Goal: Navigation & Orientation: Find specific page/section

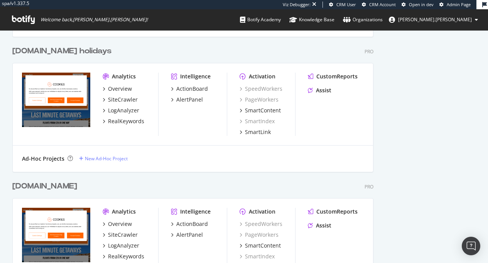
scroll to position [729, 0]
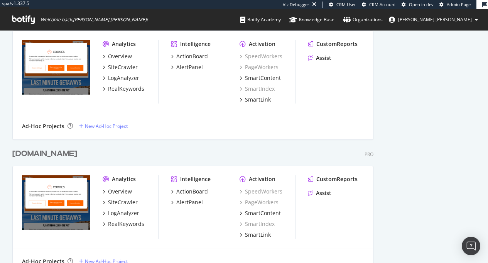
click at [44, 156] on div "easyjet.com" at bounding box center [44, 153] width 65 height 11
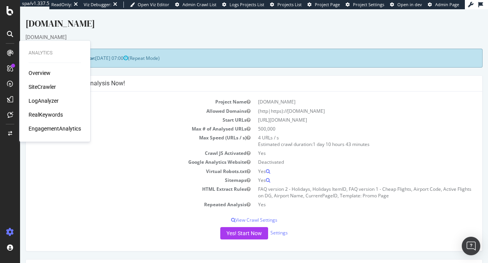
click at [44, 99] on div "LogAnalyzer" at bounding box center [44, 101] width 30 height 8
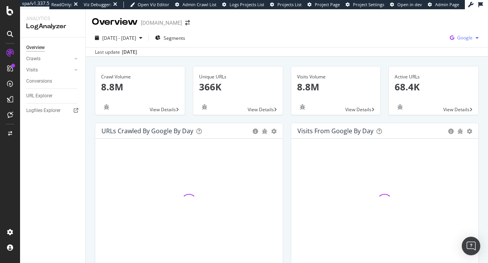
click at [457, 38] on span "Google" at bounding box center [464, 37] width 15 height 7
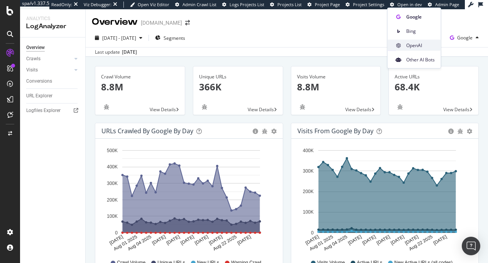
click at [412, 47] on span "OpenAI" at bounding box center [420, 45] width 29 height 7
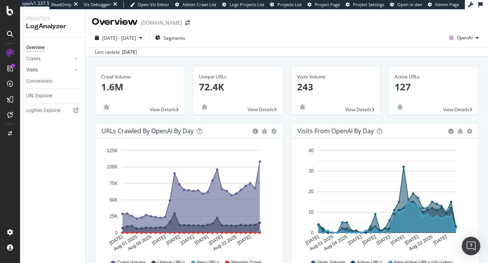
click at [58, 72] on link "Visits" at bounding box center [49, 70] width 46 height 8
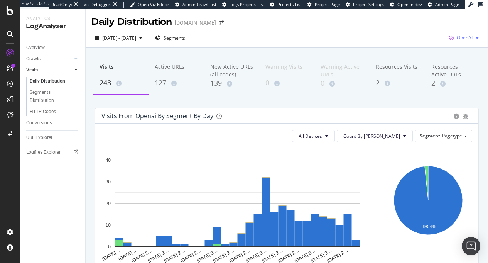
click at [464, 38] on span "OpenAI" at bounding box center [465, 37] width 16 height 7
click at [430, 136] on span "Segment" at bounding box center [430, 135] width 20 height 7
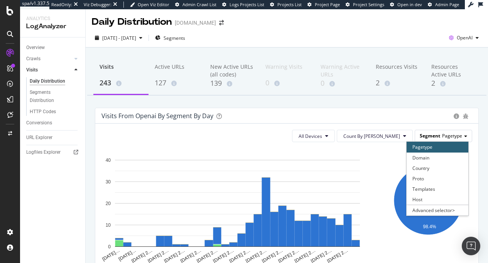
click at [430, 136] on span "Segment" at bounding box center [430, 135] width 20 height 7
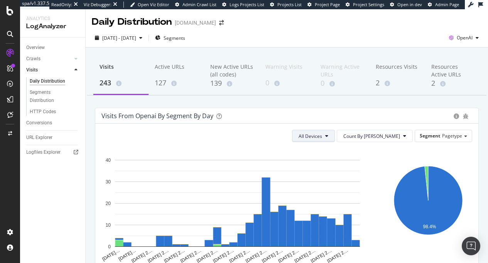
click at [322, 138] on span "All Devices" at bounding box center [311, 136] width 24 height 7
click at [229, 129] on div "All Devices Count By Day Segment Pagetype Hold CMD (⌘) while clicking to filter…" at bounding box center [286, 257] width 383 height 267
click at [154, 112] on div "Visits from openai by Segment by Day" at bounding box center [158, 116] width 112 height 8
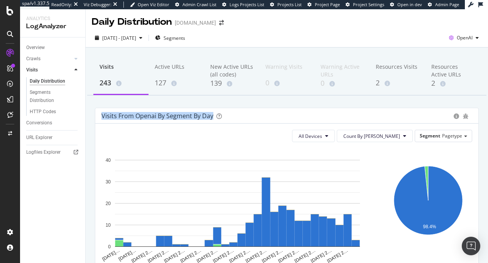
click at [154, 112] on div "Visits from openai by Segment by Day" at bounding box center [158, 116] width 112 height 8
click at [163, 113] on div "Visits from openai by Segment by Day" at bounding box center [158, 116] width 112 height 8
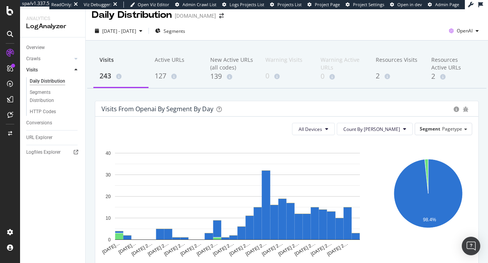
scroll to position [16, 0]
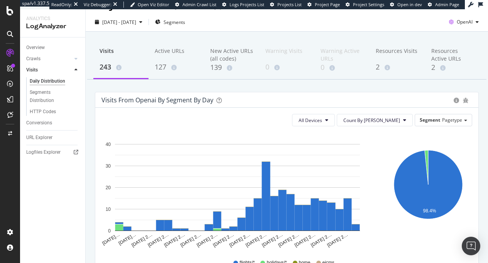
click at [213, 103] on div "Visits from openai by Segment by Day" at bounding box center [276, 100] width 349 height 8
click at [185, 23] on span "Segments" at bounding box center [175, 22] width 22 height 7
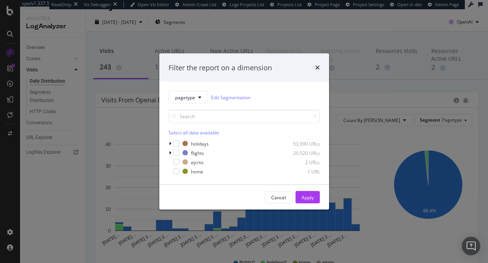
click at [312, 66] on div "Filter the report on a dimension" at bounding box center [244, 68] width 151 height 10
click at [314, 67] on div "Filter the report on a dimension" at bounding box center [244, 68] width 151 height 10
click at [315, 69] on icon "times" at bounding box center [317, 67] width 5 height 6
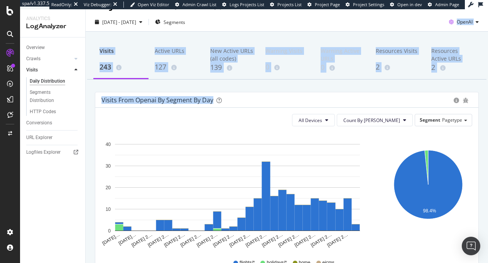
drag, startPoint x: 311, startPoint y: 24, endPoint x: 328, endPoint y: 101, distance: 79.0
click at [329, 102] on div "Daily Distribution easyjet.com 2025 Jul. 29th - Aug. 27th Segments OpenAI Visit…" at bounding box center [287, 136] width 403 height 254
click at [315, 90] on div "Visits 243 Active URLs 127 New Active URLs (all codes) 139 Warning Visits 0 War…" at bounding box center [287, 221] width 403 height 378
drag, startPoint x: 316, startPoint y: 92, endPoint x: 295, endPoint y: 27, distance: 68.4
click at [295, 27] on div "Daily Distribution easyjet.com 2025 Jul. 29th - Aug. 27th Segments OpenAI Visit…" at bounding box center [287, 136] width 403 height 254
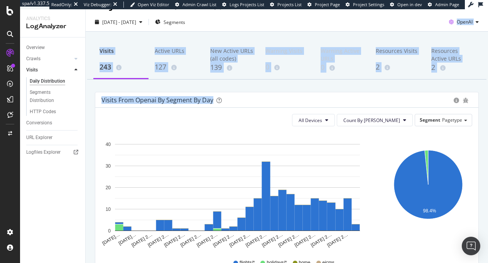
click at [295, 27] on div "2025 Jul. 29th - Aug. 27th Segments OpenAI" at bounding box center [287, 23] width 403 height 15
drag, startPoint x: 294, startPoint y: 23, endPoint x: 312, endPoint y: 102, distance: 80.5
click at [312, 102] on div "Daily Distribution easyjet.com 2025 Jul. 29th - Aug. 27th Segments OpenAI Visit…" at bounding box center [287, 136] width 403 height 254
click at [311, 101] on div "Visits from openai by Segment by Day" at bounding box center [276, 100] width 349 height 8
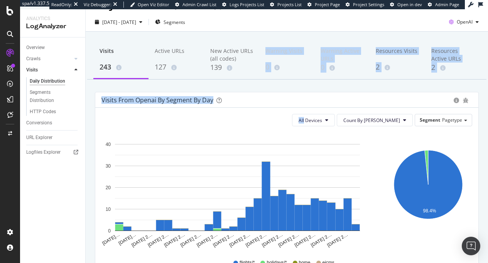
drag, startPoint x: 311, startPoint y: 101, endPoint x: 290, endPoint y: 39, distance: 64.9
click at [290, 40] on div "Visits 243 Active URLs 127 New Active URLs (all codes) 139 Warning Visits 0 War…" at bounding box center [287, 221] width 403 height 378
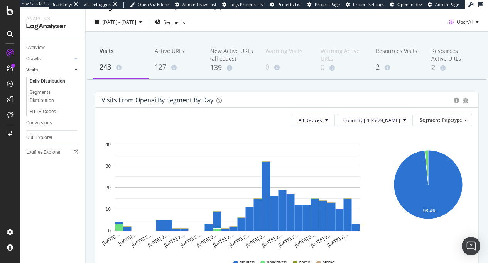
click at [294, 30] on div "2025 Jul. 29th - Aug. 27th Segments OpenAI" at bounding box center [287, 23] width 403 height 15
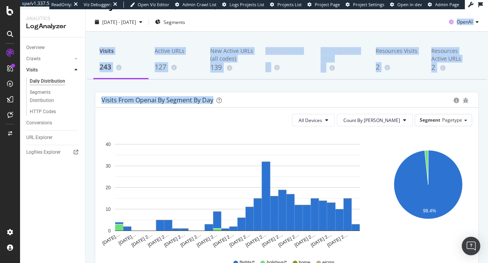
drag, startPoint x: 292, startPoint y: 27, endPoint x: 299, endPoint y: 89, distance: 62.9
click at [299, 89] on div "Daily Distribution easyjet.com 2025 Jul. 29th - Aug. 27th Segments OpenAI Visit…" at bounding box center [287, 136] width 403 height 254
click at [299, 89] on div "Visits 243 Active URLs 127 New Active URLs (all codes) 139 Warning Visits 0 War…" at bounding box center [287, 221] width 403 height 378
drag, startPoint x: 301, startPoint y: 99, endPoint x: 286, endPoint y: 24, distance: 76.9
click at [286, 24] on div "Daily Distribution easyjet.com 2025 Jul. 29th - Aug. 27th Segments OpenAI Visit…" at bounding box center [287, 136] width 403 height 254
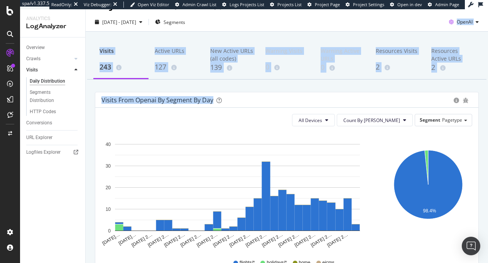
click at [286, 24] on div "2025 Jul. 29th - Aug. 27th Segments OpenAI" at bounding box center [287, 23] width 403 height 15
drag, startPoint x: 286, startPoint y: 24, endPoint x: 292, endPoint y: 106, distance: 82.9
click at [292, 106] on div "Daily Distribution easyjet.com 2025 Jul. 29th - Aug. 27th Segments OpenAI Visit…" at bounding box center [287, 136] width 403 height 254
click at [291, 105] on div "Visits from openai by Segment by Day" at bounding box center [286, 99] width 383 height 15
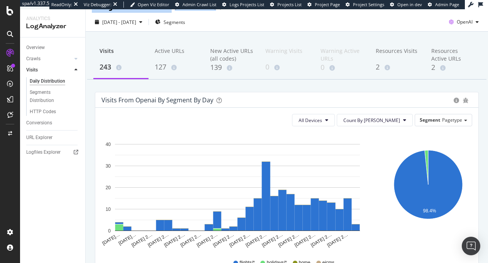
drag, startPoint x: 46, startPoint y: 188, endPoint x: 95, endPoint y: 14, distance: 180.8
click at [95, 14] on div "Analytics LogAnalyzer Overview Crawls Daily Distribution Segments Distribution …" at bounding box center [254, 136] width 468 height 254
click at [90, 36] on div "Visits 243 Active URLs 127 New Active URLs (all codes) 139 Warning Visits 0 War…" at bounding box center [287, 221] width 403 height 378
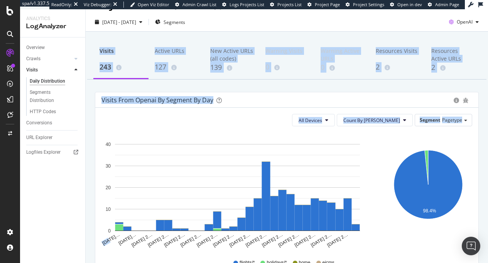
drag, startPoint x: 90, startPoint y: 36, endPoint x: 79, endPoint y: 180, distance: 144.7
click at [82, 174] on div "Analytics LogAnalyzer Overview Crawls Daily Distribution Segments Distribution …" at bounding box center [254, 136] width 468 height 254
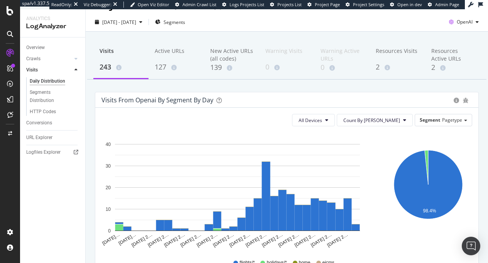
click at [72, 191] on div "Overview Crawls Daily Distribution Segments Distribution HTTP Codes Resources V…" at bounding box center [52, 149] width 65 height 225
click at [450, 19] on icon "button" at bounding box center [451, 22] width 11 height 11
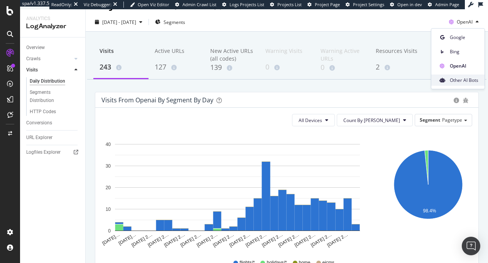
click at [455, 82] on span "Other AI Bots" at bounding box center [464, 80] width 29 height 7
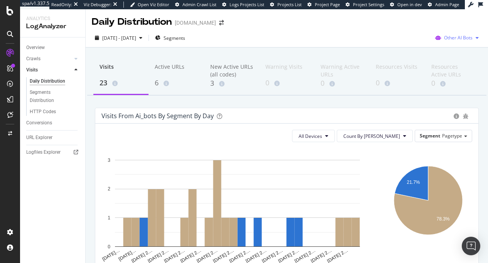
click at [444, 42] on div "Other AI Bots" at bounding box center [457, 38] width 50 height 12
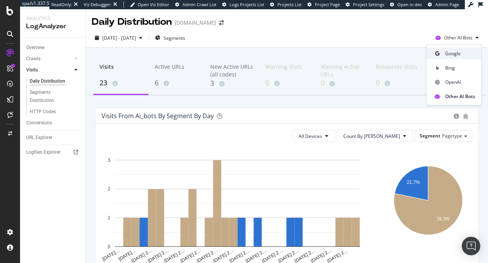
click at [445, 53] on span "Google" at bounding box center [460, 53] width 30 height 7
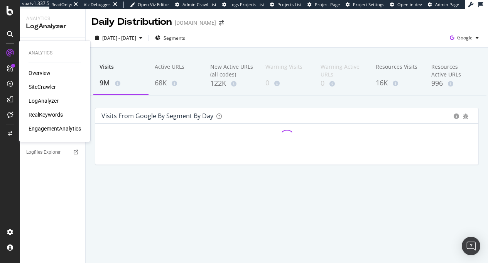
click at [40, 72] on div "Overview" at bounding box center [40, 73] width 22 height 8
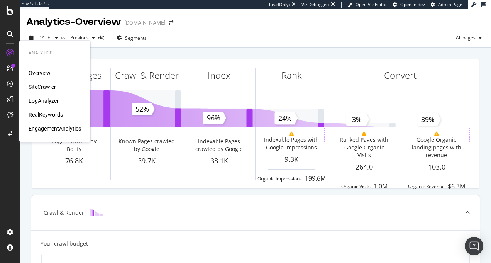
click at [52, 98] on div "LogAnalyzer" at bounding box center [44, 101] width 30 height 8
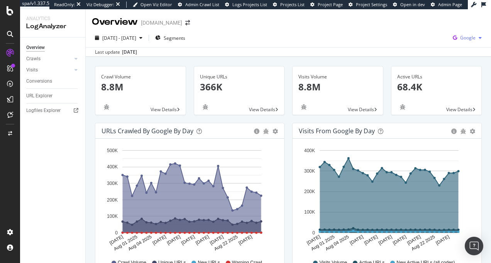
click at [460, 37] on span "Google" at bounding box center [467, 37] width 15 height 7
click at [421, 42] on span "OpenAI" at bounding box center [423, 45] width 29 height 7
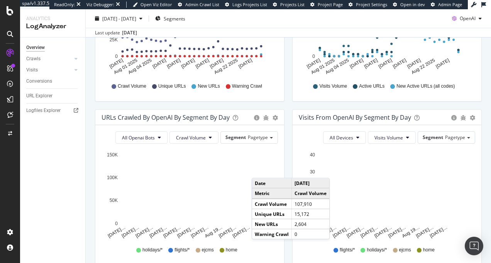
scroll to position [184, 0]
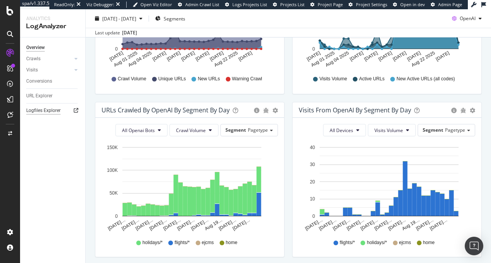
click at [46, 108] on div "Logfiles Explorer" at bounding box center [43, 111] width 34 height 8
click at [262, 128] on span "Pagetype" at bounding box center [258, 130] width 20 height 7
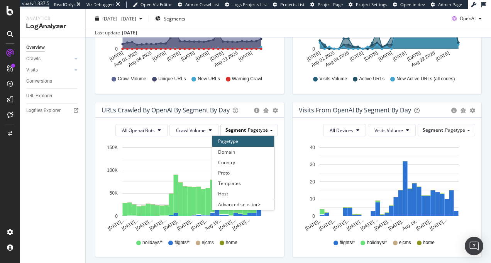
click at [262, 128] on span "Pagetype" at bounding box center [258, 130] width 20 height 7
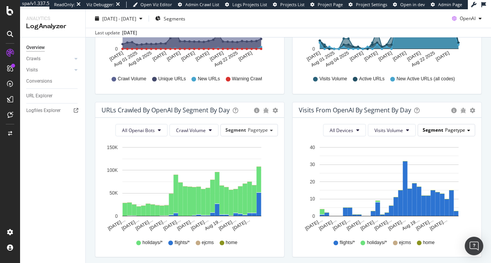
click at [465, 128] on div "Segment Pagetype" at bounding box center [446, 129] width 57 height 11
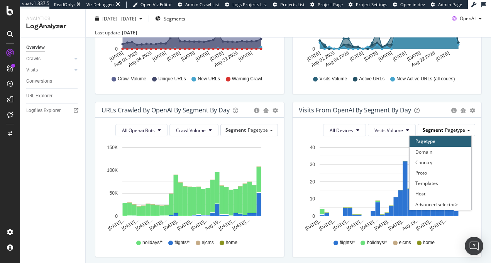
click at [462, 129] on div "Segment Pagetype" at bounding box center [446, 129] width 57 height 11
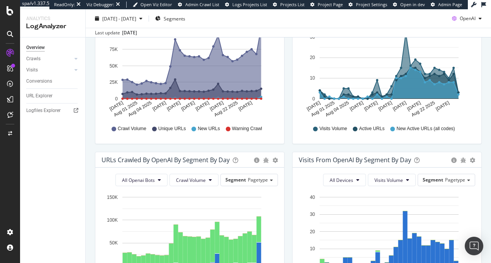
scroll to position [74, 0]
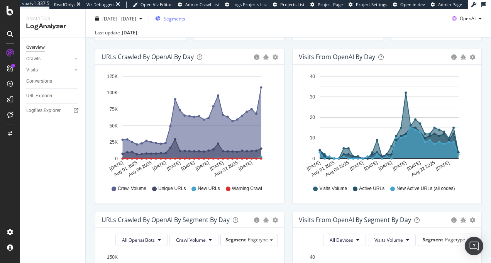
click at [185, 21] on span "Segments" at bounding box center [175, 18] width 22 height 7
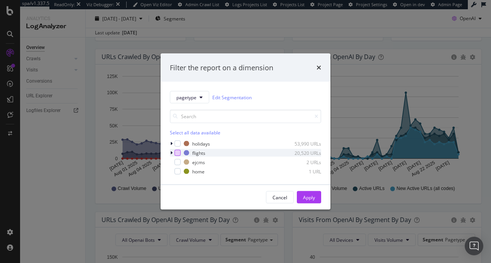
click at [176, 156] on div "holidays 53,990 URLs flights 20,520 URLs ejcms 2 URLs home 1 URL" at bounding box center [245, 158] width 151 height 36
click at [176, 144] on div "modal" at bounding box center [177, 143] width 6 height 6
click at [310, 197] on div "Apply" at bounding box center [309, 197] width 12 height 7
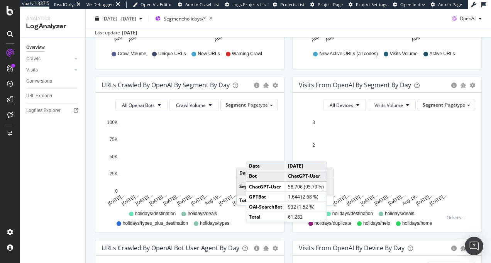
scroll to position [376, 0]
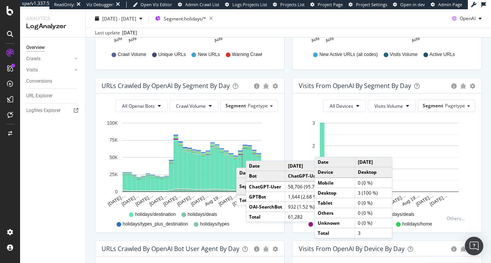
scroll to position [0, 0]
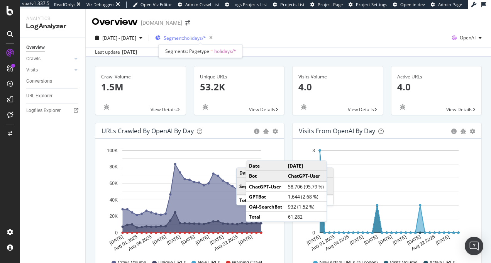
click at [206, 37] on span "Segment: holidays/*" at bounding box center [185, 38] width 42 height 7
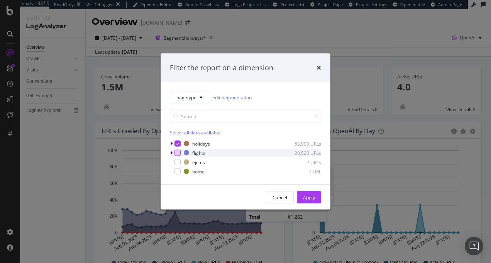
click at [177, 154] on div "modal" at bounding box center [177, 153] width 6 height 6
click at [177, 147] on div "holidays 53,990 URLs" at bounding box center [245, 144] width 151 height 8
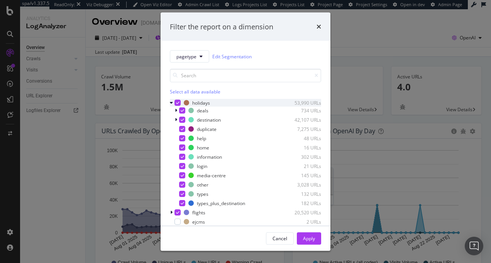
click at [176, 101] on icon "modal" at bounding box center [177, 103] width 3 height 4
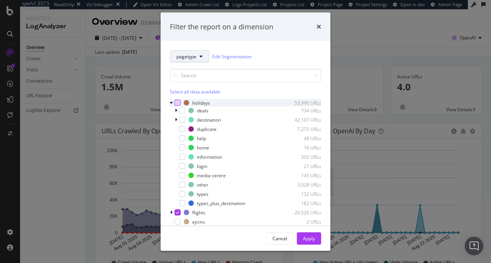
click at [172, 102] on icon "modal" at bounding box center [171, 102] width 3 height 5
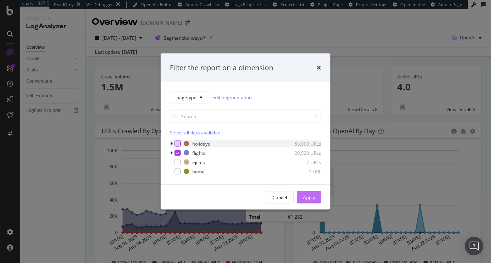
click at [313, 199] on div "Apply" at bounding box center [309, 197] width 12 height 7
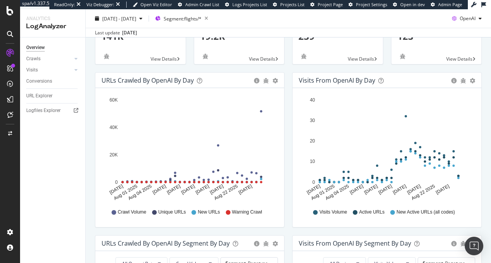
scroll to position [47, 0]
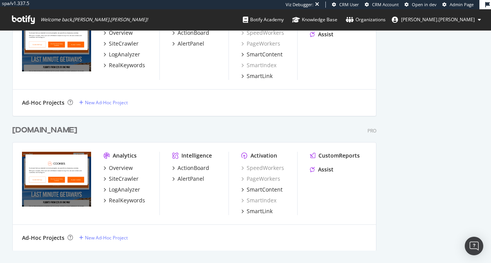
scroll to position [683, 0]
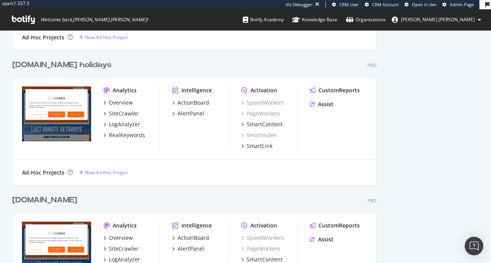
click at [68, 63] on div "easyjet.com holidays" at bounding box center [61, 64] width 99 height 11
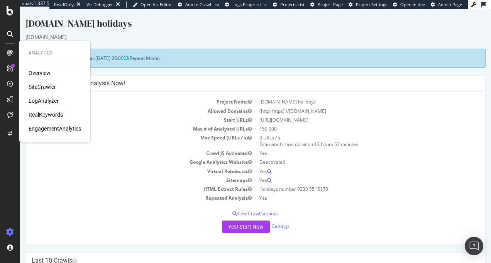
click at [36, 86] on div "SiteCrawler" at bounding box center [42, 87] width 27 height 8
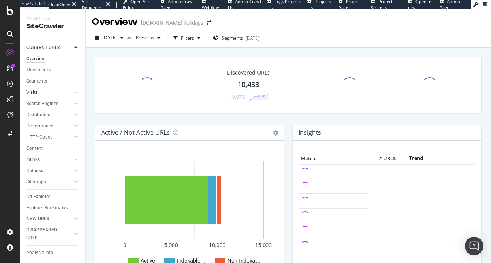
click at [39, 94] on link "Visits" at bounding box center [49, 92] width 46 height 8
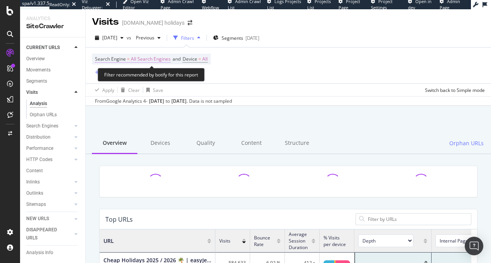
scroll to position [226, 366]
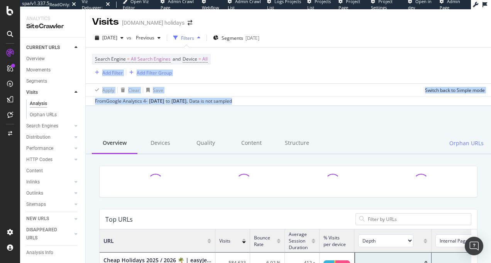
drag, startPoint x: 353, startPoint y: 69, endPoint x: 368, endPoint y: 101, distance: 35.6
click at [368, 101] on div "2025 Aug. 26th vs Previous Filters Segments 2024-02-27 Search Engine = All Sear…" at bounding box center [288, 67] width 405 height 77
click at [368, 101] on div "From Google Analytics 4 - Jul. 27, 2025 to Aug. 22, 2025 . Data is not sampled" at bounding box center [288, 100] width 405 height 9
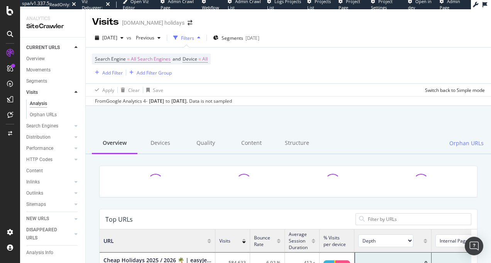
drag, startPoint x: 369, startPoint y: 101, endPoint x: 340, endPoint y: 46, distance: 62.5
click at [340, 46] on div "2025 Aug. 26th vs Previous Filters Segments 2024-02-27 Search Engine = All Sear…" at bounding box center [288, 67] width 405 height 77
click at [340, 46] on div "2025 Aug. 26th vs Previous Filters Segments 2024-02-27" at bounding box center [288, 39] width 405 height 15
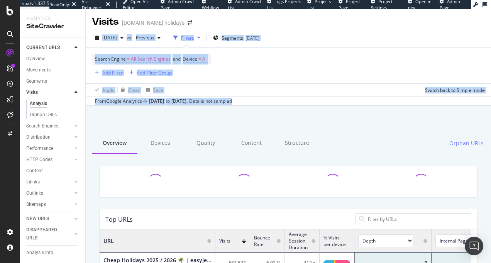
drag, startPoint x: 334, startPoint y: 23, endPoint x: 354, endPoint y: 99, distance: 78.8
click at [354, 99] on div "Visits easyjet.com holidays 2025 Aug. 26th vs Previous Filters Segments 2024-02…" at bounding box center [288, 136] width 405 height 254
click at [354, 99] on div "From Google Analytics 4 - Jul. 27, 2025 to Aug. 22, 2025 . Data is not sampled" at bounding box center [288, 100] width 405 height 9
drag, startPoint x: 354, startPoint y: 101, endPoint x: 333, endPoint y: 17, distance: 86.1
click at [333, 17] on div "Visits easyjet.com holidays 2025 Aug. 26th vs Previous Filters Segments 2024-02…" at bounding box center [288, 136] width 405 height 254
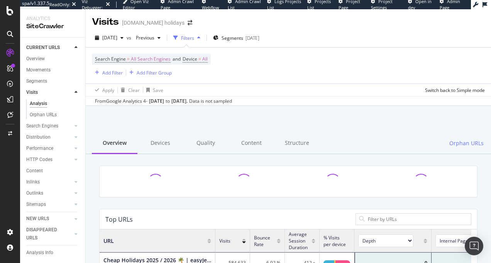
click at [333, 17] on div "Visits easyjet.com holidays" at bounding box center [288, 18] width 405 height 19
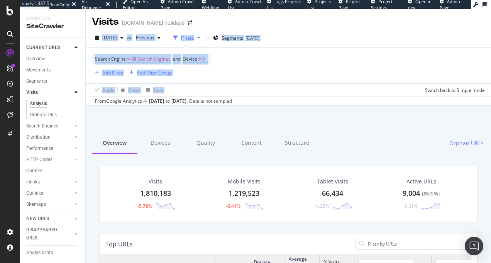
drag, startPoint x: 334, startPoint y: 18, endPoint x: 347, endPoint y: 88, distance: 70.8
click at [347, 88] on div "Visits easyjet.com holidays 2025 Aug. 26th vs Previous Filters Segments 2024-02…" at bounding box center [288, 136] width 405 height 254
click at [347, 88] on div "Apply Clear Save Switch back to Simple mode" at bounding box center [288, 89] width 405 height 13
drag, startPoint x: 347, startPoint y: 91, endPoint x: 320, endPoint y: 12, distance: 84.3
click at [320, 12] on div "Visits easyjet.com holidays 2025 Aug. 26th vs Previous Filters Segments 2024-02…" at bounding box center [288, 136] width 405 height 254
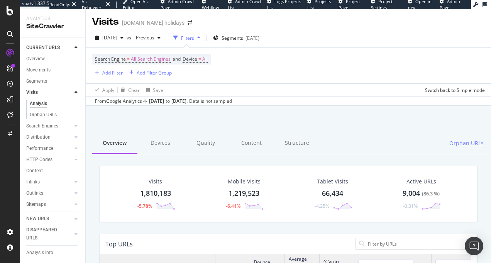
click at [318, 15] on div "Visits easyjet.com holidays" at bounding box center [288, 18] width 405 height 19
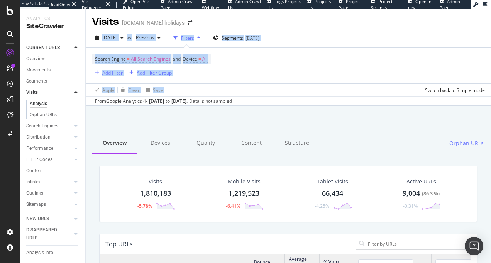
drag, startPoint x: 279, startPoint y: 15, endPoint x: 345, endPoint y: 85, distance: 96.1
click at [345, 85] on div "Visits easyjet.com holidays 2025 Aug. 26th vs Previous Filters Segments 2024-02…" at bounding box center [288, 136] width 405 height 254
click at [345, 85] on div "Apply Clear Save Switch back to Simple mode" at bounding box center [288, 89] width 405 height 13
drag, startPoint x: 340, startPoint y: 75, endPoint x: 219, endPoint y: 11, distance: 137.3
click at [219, 11] on div "Visits easyjet.com holidays 2025 Aug. 26th vs Previous Filters Segments 2024-02…" at bounding box center [288, 136] width 405 height 254
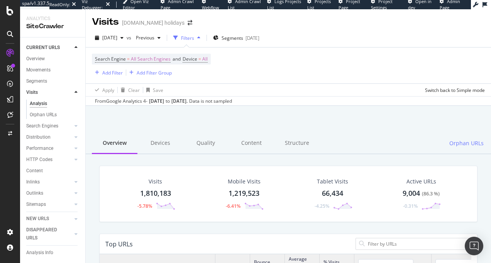
click at [227, 17] on div "Visits easyjet.com holidays" at bounding box center [288, 18] width 405 height 19
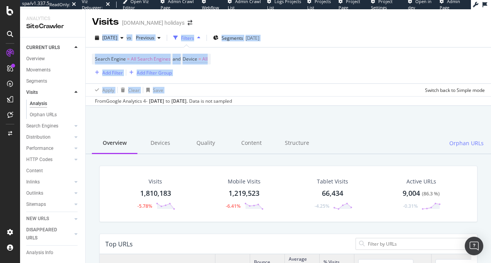
drag, startPoint x: 311, startPoint y: 14, endPoint x: 357, endPoint y: 92, distance: 90.1
click at [357, 92] on div "Visits easyjet.com holidays 2025 Aug. 26th vs Previous Filters Segments 2024-02…" at bounding box center [288, 136] width 405 height 254
click at [357, 92] on div "Apply Clear Save Switch back to Simple mode" at bounding box center [288, 89] width 405 height 13
drag, startPoint x: 355, startPoint y: 91, endPoint x: 302, endPoint y: 22, distance: 87.5
click at [302, 22] on div "Visits easyjet.com holidays 2025 Aug. 26th vs Previous Filters Segments 2024-02…" at bounding box center [288, 136] width 405 height 254
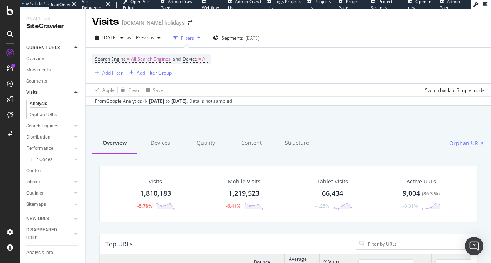
click at [302, 22] on div "Visits easyjet.com holidays" at bounding box center [288, 18] width 405 height 19
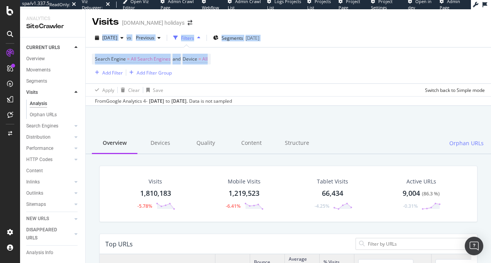
drag, startPoint x: 302, startPoint y: 22, endPoint x: 338, endPoint y: 81, distance: 69.4
click at [338, 81] on div "Visits easyjet.com holidays 2025 Aug. 26th vs Previous Filters Segments 2024-02…" at bounding box center [288, 136] width 405 height 254
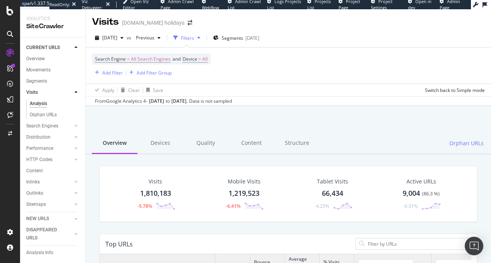
click at [338, 81] on div "Search Engine = All Search Engines and Device = All Add Filter Add Filter Group" at bounding box center [288, 65] width 393 height 36
drag, startPoint x: 344, startPoint y: 90, endPoint x: 318, endPoint y: 35, distance: 60.9
click at [318, 35] on div "2025 Aug. 26th vs Previous Filters Segments 2024-02-27 Search Engine = All Sear…" at bounding box center [288, 67] width 405 height 77
click at [318, 35] on div "2025 Aug. 26th vs Previous Filters Segments 2024-02-27" at bounding box center [288, 39] width 405 height 15
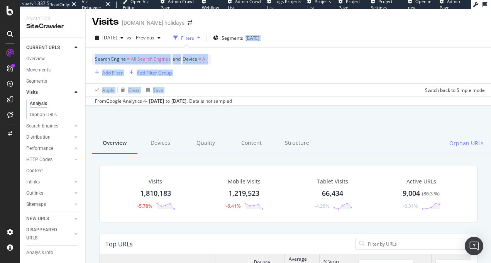
drag, startPoint x: 327, startPoint y: 53, endPoint x: 350, endPoint y: 90, distance: 43.0
click at [350, 90] on div "2025 Aug. 26th vs Previous Filters Segments 2024-02-27 Search Engine = All Sear…" at bounding box center [288, 67] width 405 height 77
click at [350, 90] on div "Apply Clear Save Switch back to Simple mode" at bounding box center [288, 89] width 405 height 13
drag, startPoint x: 340, startPoint y: 59, endPoint x: 322, endPoint y: 20, distance: 42.3
click at [322, 20] on div "Visits easyjet.com holidays 2025 Aug. 26th vs Previous Filters Segments 2024-02…" at bounding box center [288, 136] width 405 height 254
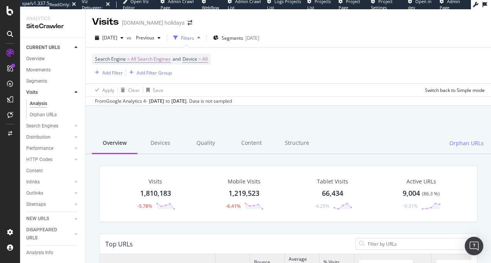
click at [322, 21] on div "Visits easyjet.com holidays" at bounding box center [288, 18] width 405 height 19
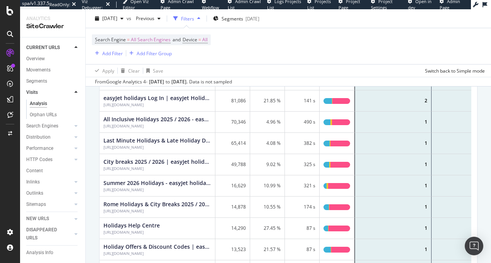
scroll to position [0, 0]
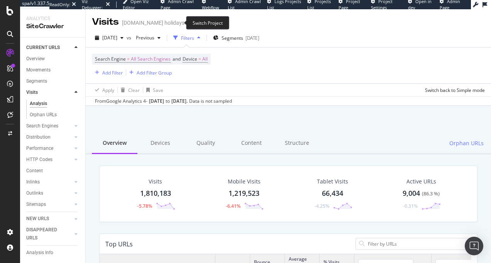
click at [188, 24] on icon "arrow-right-arrow-left" at bounding box center [190, 22] width 5 height 5
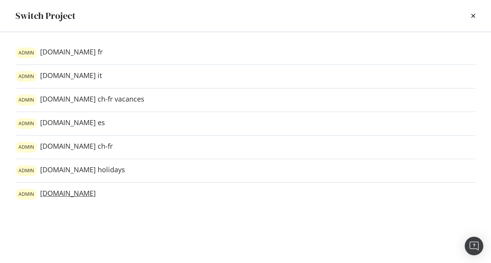
click at [59, 196] on link "ADMIN easyjet.com" at bounding box center [55, 194] width 80 height 11
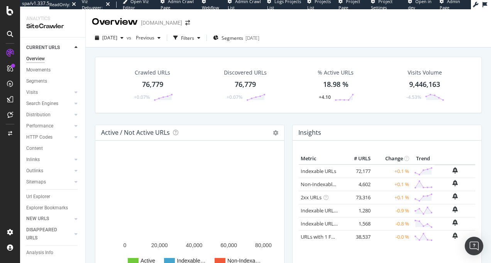
scroll to position [14, 0]
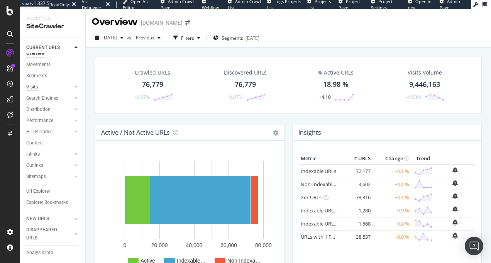
click at [30, 83] on div "Visits" at bounding box center [32, 87] width 12 height 8
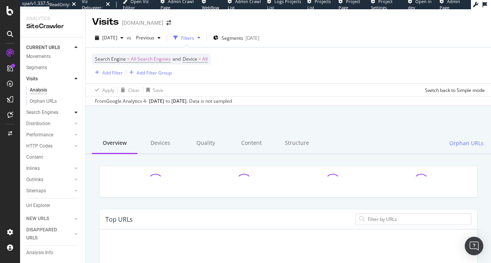
click at [74, 112] on icon at bounding box center [75, 112] width 3 height 5
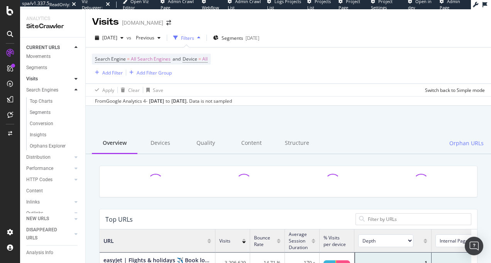
scroll to position [226, 366]
click at [74, 90] on icon at bounding box center [75, 90] width 3 height 5
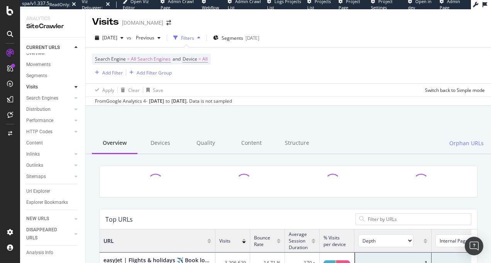
click at [74, 85] on icon at bounding box center [75, 87] width 3 height 5
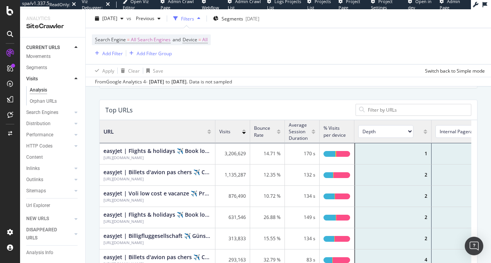
scroll to position [127, 0]
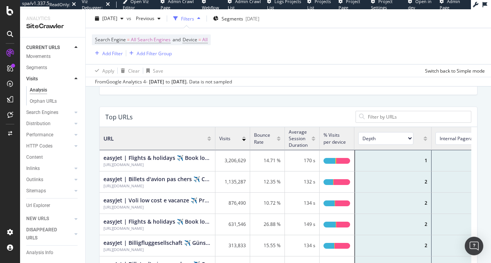
click at [396, 141] on select "Depth Is Indexable Non-Indexable Reason is Non-Self Canonical Tag No. of Words …" at bounding box center [385, 138] width 55 height 13
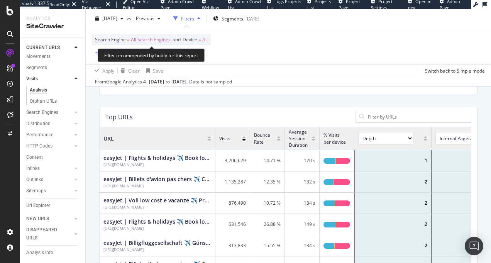
click at [144, 41] on span "All Search Engines" at bounding box center [151, 39] width 40 height 11
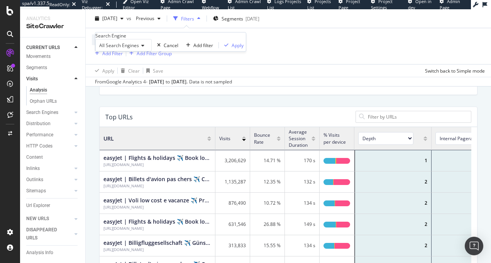
click at [136, 49] on span "All Search Engines" at bounding box center [119, 45] width 40 height 7
click at [164, 49] on div "Cancel" at bounding box center [171, 45] width 15 height 7
click at [279, 61] on div "Search Engine = All Search Engines and Device = All Add Filter Add Filter Group" at bounding box center [288, 46] width 393 height 36
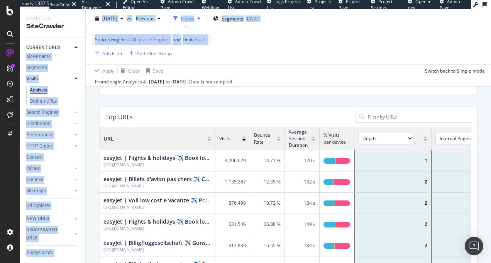
drag, startPoint x: 279, startPoint y: 61, endPoint x: 72, endPoint y: 49, distance: 206.9
click at [70, 50] on div "Analytics SiteCrawler CURRENT URLS Overview Movements Segments Visits Analysis …" at bounding box center [255, 136] width 471 height 254
click at [97, 29] on div "Search Engine = All Search Engines and Device = All Add Filter Add Filter Group" at bounding box center [288, 46] width 393 height 36
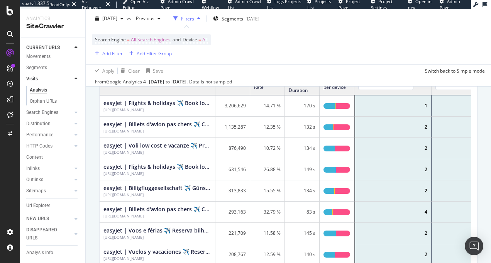
scroll to position [0, 0]
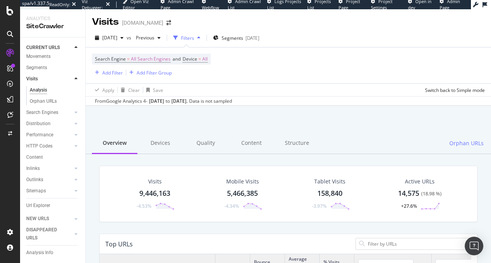
click at [401, 191] on div "14,575 ( 18.98 % )" at bounding box center [420, 193] width 44 height 10
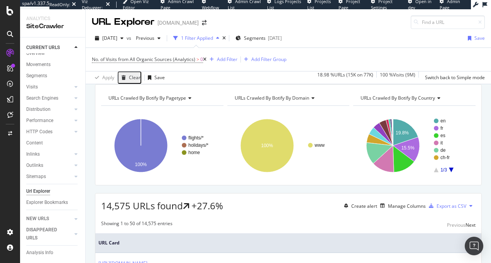
drag, startPoint x: 207, startPoint y: 60, endPoint x: 376, endPoint y: 48, distance: 169.1
click at [206, 60] on icon at bounding box center [204, 59] width 3 height 5
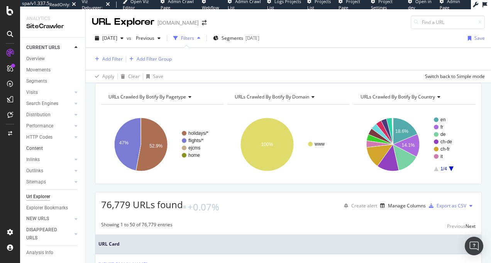
click at [64, 146] on link "Content" at bounding box center [53, 148] width 54 height 8
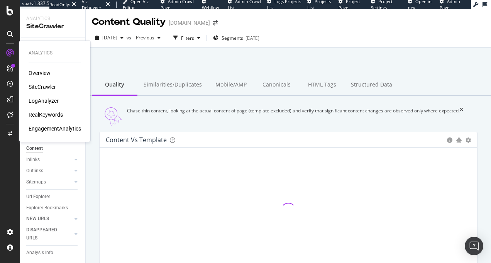
click at [39, 125] on div "EngagementAnalytics" at bounding box center [55, 129] width 52 height 8
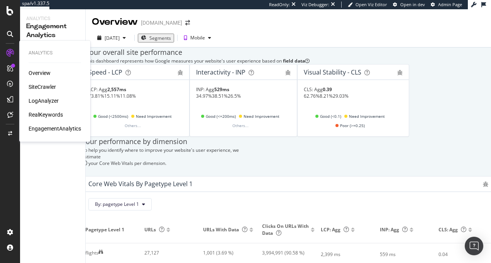
click at [45, 115] on div "RealKeywords" at bounding box center [46, 115] width 34 height 8
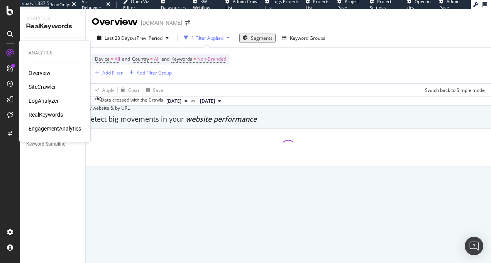
click at [53, 102] on div "LogAnalyzer" at bounding box center [44, 101] width 30 height 8
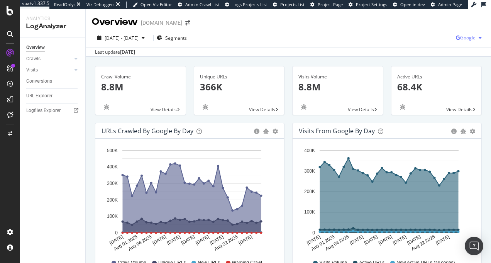
click at [460, 38] on span "Google" at bounding box center [467, 37] width 15 height 7
click at [409, 61] on span "Other AI Bots" at bounding box center [423, 59] width 29 height 7
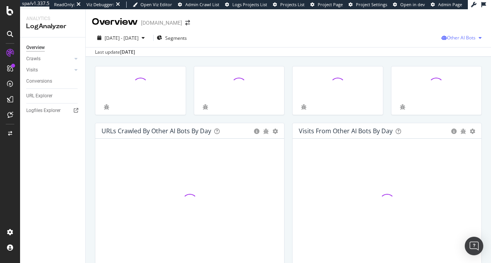
click at [455, 39] on span "Other AI Bots" at bounding box center [461, 37] width 29 height 7
click at [455, 84] on span "OpenAI" at bounding box center [463, 81] width 30 height 7
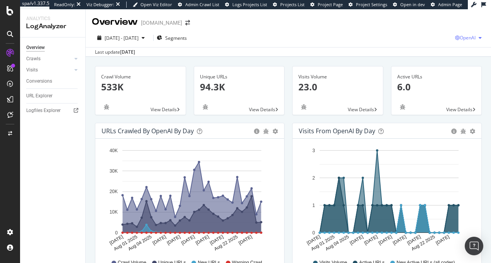
click at [466, 33] on div "OpenAI" at bounding box center [470, 38] width 30 height 12
click at [310, 34] on div "2025 Jul. 29th - Aug. 27th Segments OpenAI" at bounding box center [288, 39] width 405 height 15
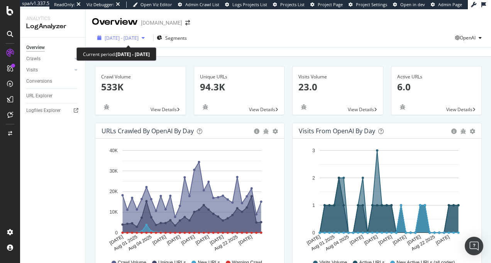
click at [137, 40] on span "2025 Jul. 29th - Aug. 27th" at bounding box center [122, 38] width 34 height 7
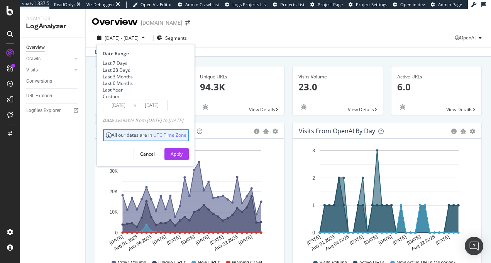
click at [137, 40] on span "2025 Jul. 29th - Aug. 27th" at bounding box center [122, 38] width 34 height 7
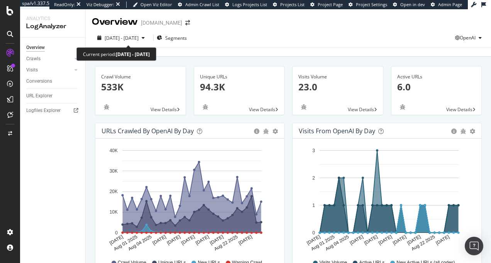
click at [137, 40] on span "2025 Jul. 29th - Aug. 27th" at bounding box center [122, 38] width 34 height 7
click at [300, 46] on div "2025 Jul. 29th - Aug. 27th Segments OpenAI" at bounding box center [288, 39] width 405 height 15
click at [161, 105] on div "View Details" at bounding box center [140, 109] width 90 height 11
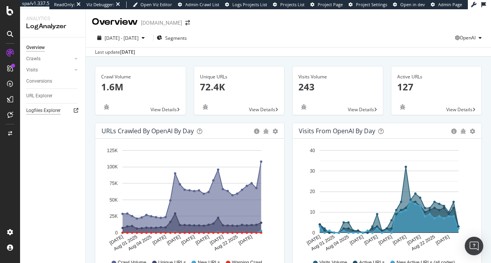
click at [57, 112] on div "Logfiles Explorer" at bounding box center [43, 111] width 34 height 8
click at [15, 13] on div at bounding box center [10, 10] width 19 height 9
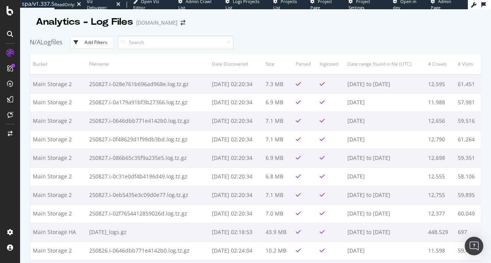
click at [103, 44] on div "Add Filters" at bounding box center [96, 42] width 23 height 7
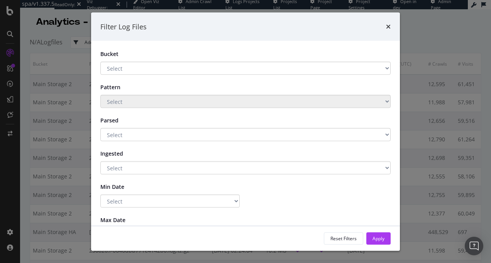
click at [388, 28] on icon "times" at bounding box center [388, 27] width 5 height 6
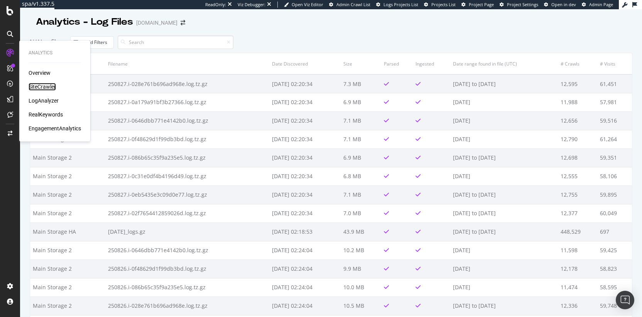
click at [41, 88] on div "SiteCrawler" at bounding box center [42, 87] width 27 height 8
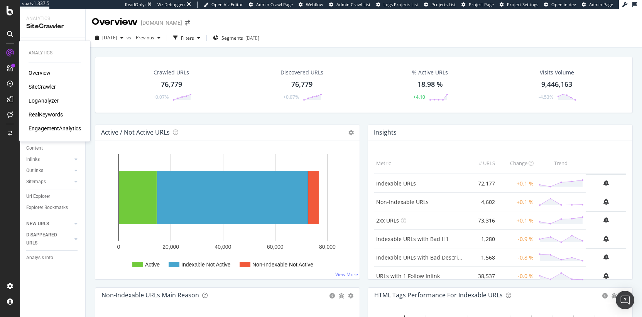
click at [48, 115] on div "RealKeywords" at bounding box center [46, 115] width 34 height 8
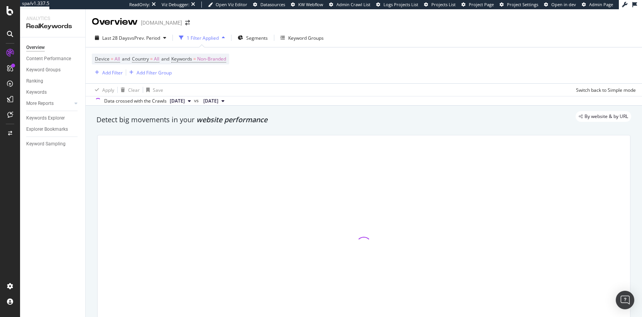
click at [75, 108] on div "More Reports" at bounding box center [55, 103] width 59 height 11
click at [73, 106] on div at bounding box center [76, 104] width 8 height 8
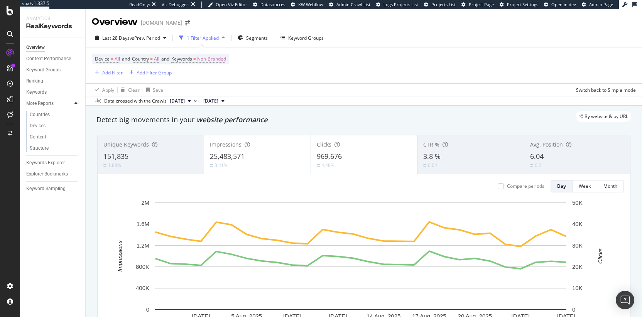
click at [72, 105] on div at bounding box center [76, 104] width 8 height 8
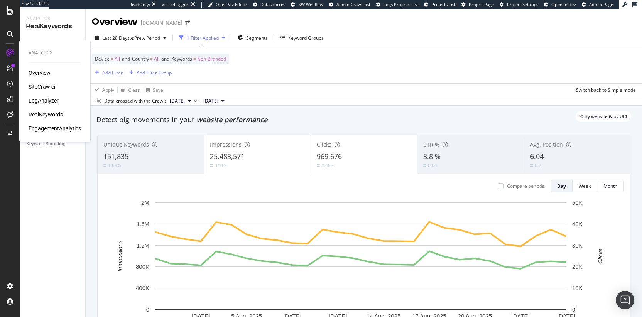
click at [32, 69] on div "Overview" at bounding box center [40, 73] width 22 height 8
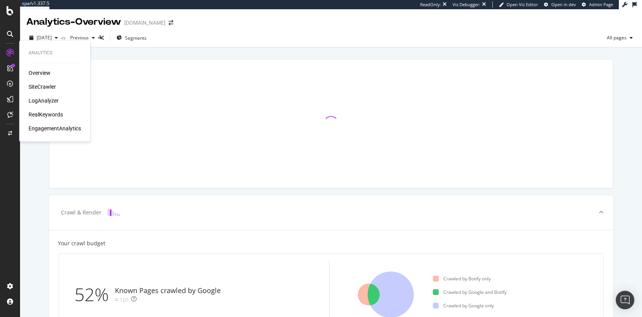
click at [44, 88] on div "SiteCrawler" at bounding box center [42, 87] width 27 height 8
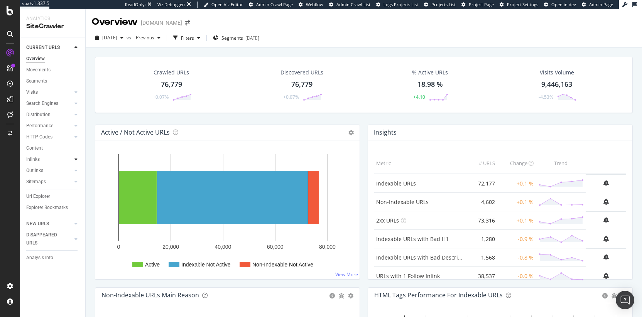
click at [76, 157] on icon at bounding box center [75, 159] width 3 height 5
click at [76, 160] on icon at bounding box center [75, 159] width 3 height 5
click at [76, 103] on icon at bounding box center [75, 103] width 3 height 5
click at [72, 171] on div at bounding box center [76, 171] width 8 height 8
click at [72, 183] on div at bounding box center [76, 182] width 8 height 8
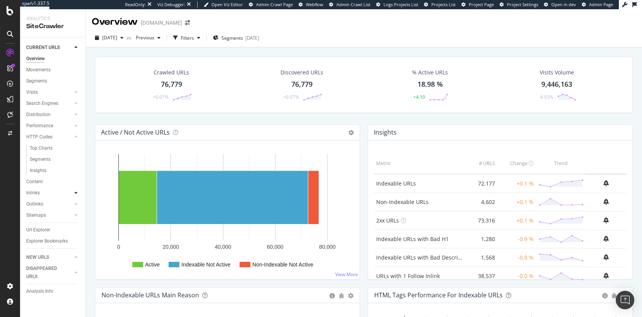
click at [74, 191] on icon at bounding box center [75, 193] width 3 height 5
click at [76, 103] on icon at bounding box center [75, 103] width 3 height 5
click at [45, 157] on div "Orphans Explorer" at bounding box center [48, 160] width 36 height 8
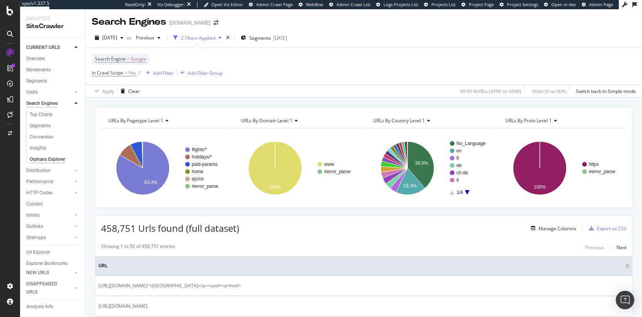
click at [49, 103] on div "Search Engines" at bounding box center [42, 104] width 32 height 8
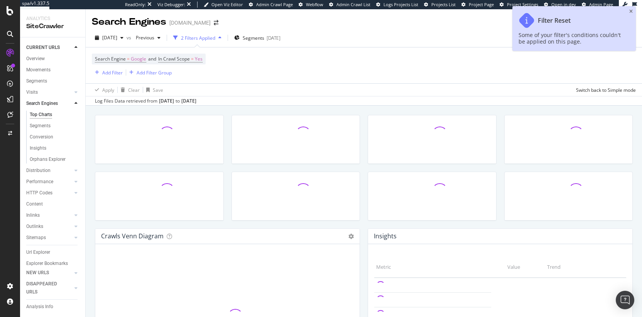
click at [74, 101] on icon at bounding box center [75, 103] width 3 height 5
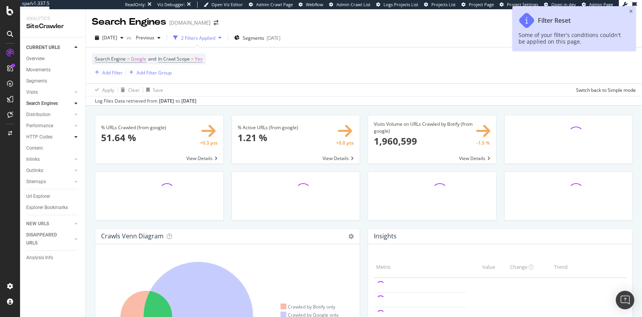
click at [76, 135] on icon at bounding box center [75, 137] width 3 height 5
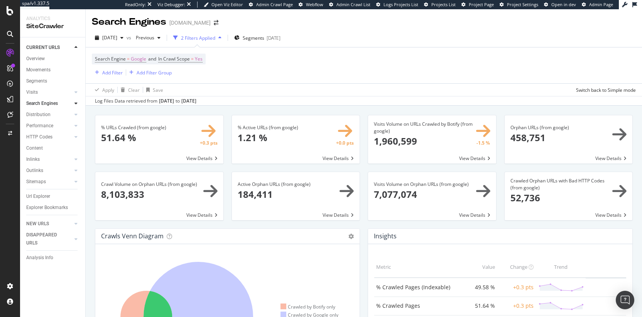
click at [131, 102] on div "Log Files Data retrieved from Jul. 23, 2025 to Aug. 21, 2025" at bounding box center [146, 101] width 102 height 7
click at [124, 102] on div "Log Files Data retrieved from Jul. 23, 2025 to Aug. 21, 2025" at bounding box center [146, 101] width 102 height 7
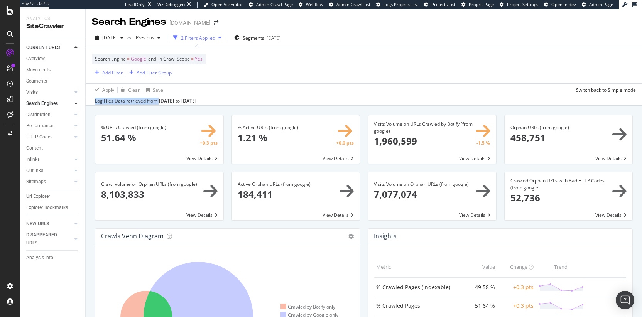
click at [124, 102] on div "Log Files Data retrieved from Jul. 23, 2025 to Aug. 21, 2025" at bounding box center [146, 101] width 102 height 7
click at [132, 102] on div "Log Files Data retrieved from Jul. 23, 2025 to Aug. 21, 2025" at bounding box center [146, 101] width 102 height 7
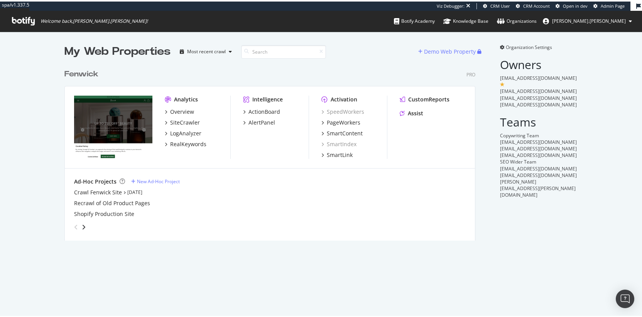
scroll to position [176, 411]
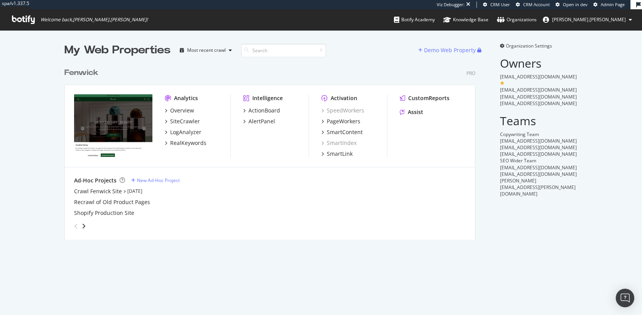
click at [184, 98] on div "Analytics" at bounding box center [186, 98] width 24 height 8
click at [177, 99] on div "Analytics" at bounding box center [186, 98] width 24 height 8
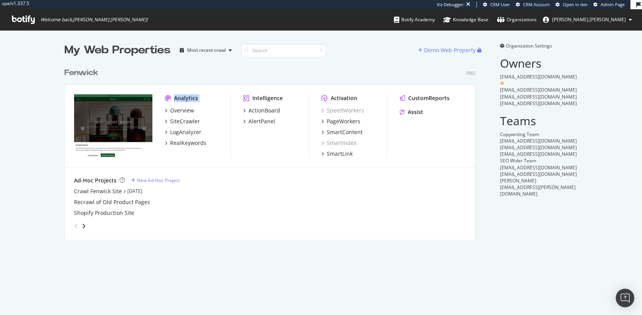
click at [177, 99] on div "Analytics" at bounding box center [186, 98] width 24 height 8
click at [179, 99] on div "Analytics" at bounding box center [186, 98] width 24 height 8
click at [176, 99] on div "Analytics" at bounding box center [186, 98] width 24 height 8
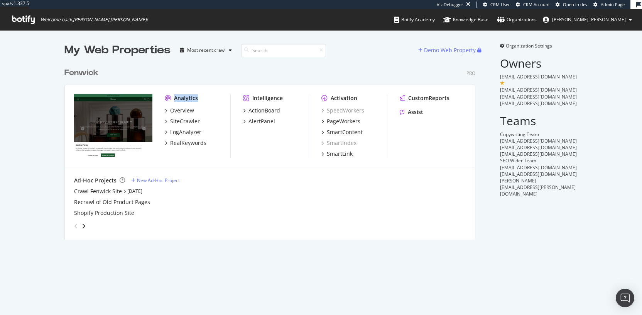
click at [176, 99] on div "Analytics" at bounding box center [186, 98] width 24 height 8
click at [178, 99] on div "Analytics" at bounding box center [186, 98] width 24 height 8
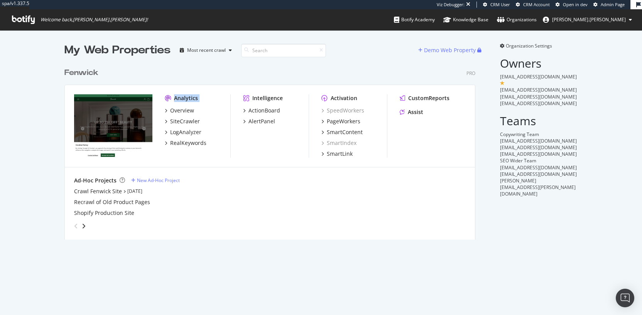
click at [176, 99] on div "Analytics" at bounding box center [186, 98] width 24 height 8
click at [178, 99] on div "Analytics" at bounding box center [186, 98] width 24 height 8
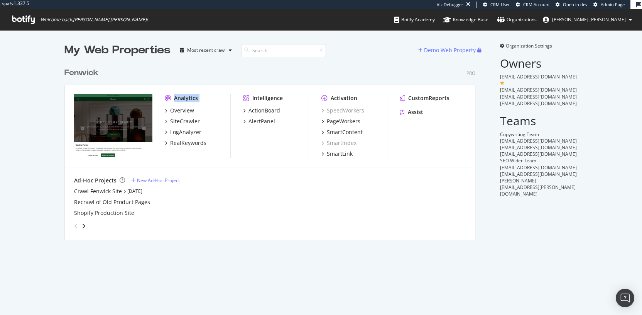
click at [178, 99] on div "Analytics" at bounding box center [186, 98] width 24 height 8
click at [176, 99] on div "Analytics" at bounding box center [186, 98] width 24 height 8
click at [177, 99] on div "Analytics" at bounding box center [186, 98] width 24 height 8
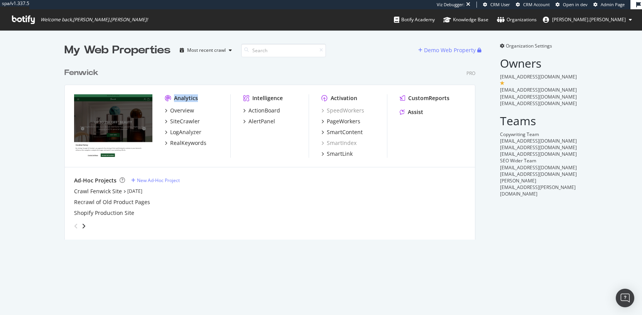
click at [177, 99] on div "Analytics" at bounding box center [186, 98] width 24 height 8
click at [188, 96] on div "Analytics" at bounding box center [186, 98] width 24 height 8
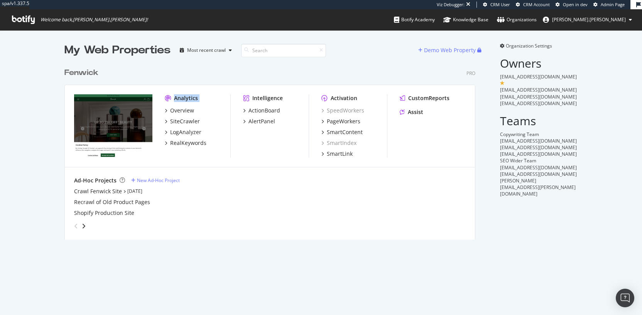
click at [188, 96] on div "Analytics" at bounding box center [186, 98] width 24 height 8
click at [186, 97] on div "Analytics" at bounding box center [186, 98] width 24 height 8
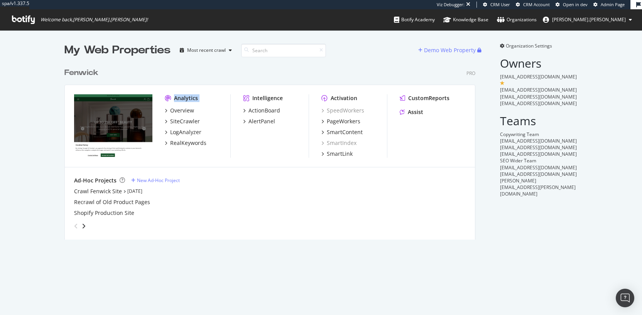
click at [187, 96] on div "Analytics" at bounding box center [186, 98] width 24 height 8
click at [182, 97] on div "Analytics" at bounding box center [186, 98] width 24 height 8
click at [190, 99] on div "Analytics" at bounding box center [186, 98] width 24 height 8
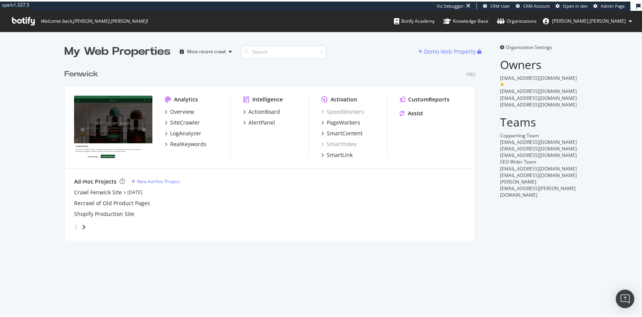
scroll to position [311, 631]
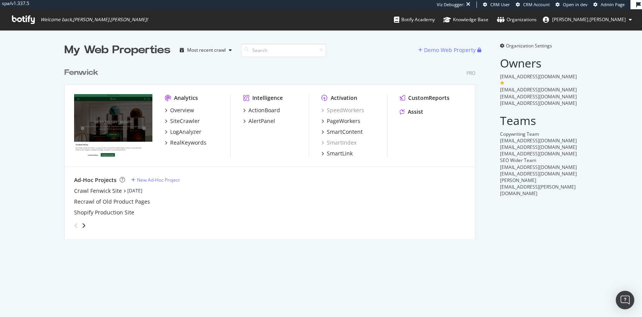
scroll to position [311, 631]
click at [118, 47] on div "My Web Properties" at bounding box center [117, 49] width 106 height 15
click at [109, 48] on div "My Web Properties" at bounding box center [117, 49] width 106 height 15
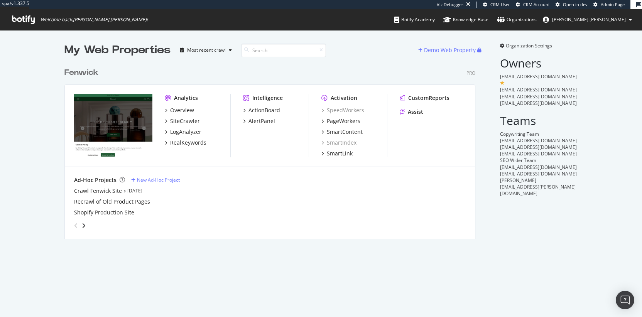
click at [109, 48] on div "My Web Properties" at bounding box center [117, 49] width 106 height 15
click at [96, 50] on div "My Web Properties" at bounding box center [117, 49] width 106 height 15
click at [95, 50] on div "My Web Properties" at bounding box center [117, 49] width 106 height 15
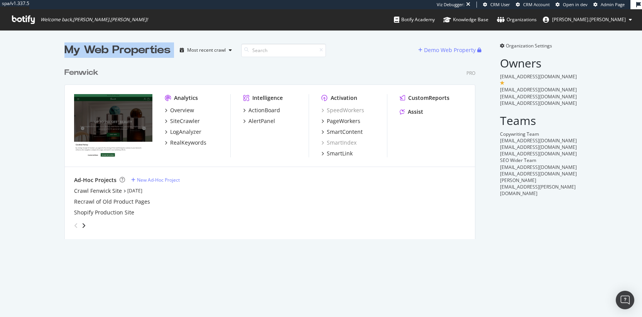
click at [95, 51] on div "My Web Properties" at bounding box center [117, 49] width 106 height 15
drag, startPoint x: 168, startPoint y: 51, endPoint x: 58, endPoint y: 50, distance: 110.0
click at [58, 50] on div "My Web Properties Most recent crawl Demo Web Property Fenwick Pro Analytics Ove…" at bounding box center [321, 141] width 642 height 222
click at [64, 51] on div "My Web Properties" at bounding box center [117, 49] width 106 height 15
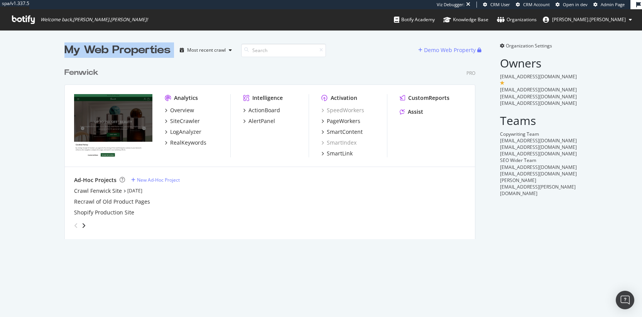
click at [64, 51] on div "My Web Properties" at bounding box center [117, 49] width 106 height 15
click at [64, 52] on div "My Web Properties" at bounding box center [117, 49] width 106 height 15
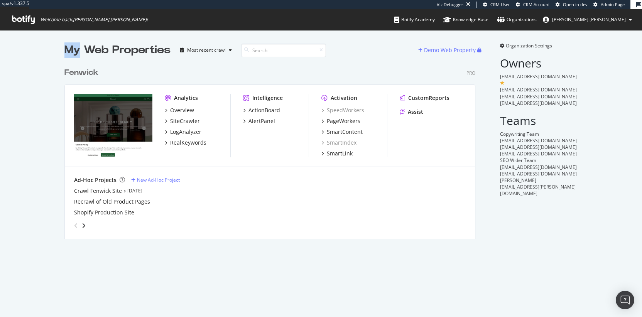
click at [64, 52] on div "My Web Properties" at bounding box center [117, 49] width 106 height 15
click at [73, 50] on div "My Web Properties" at bounding box center [117, 49] width 106 height 15
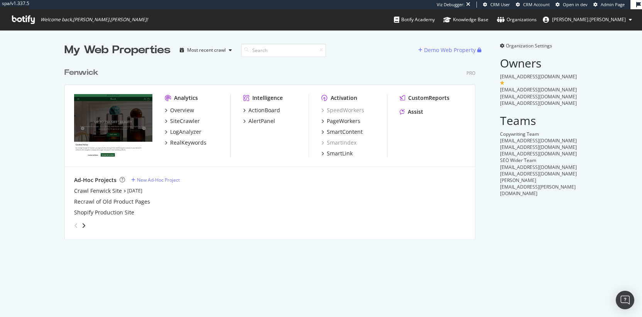
click at [69, 50] on div "My Web Properties" at bounding box center [117, 49] width 106 height 15
